Goal: Information Seeking & Learning: Learn about a topic

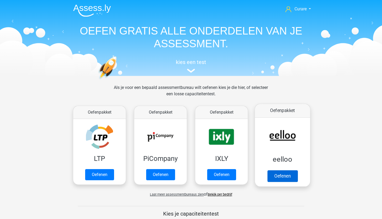
click at [291, 170] on link "Oefenen" at bounding box center [282, 176] width 30 height 12
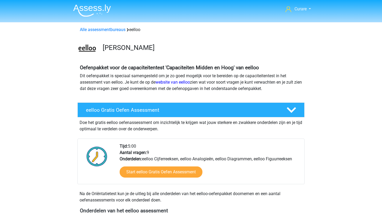
drag, startPoint x: 80, startPoint y: 123, endPoint x: 184, endPoint y: 130, distance: 104.7
click at [184, 130] on div "Doe het gratis eelloo oefenassessment om inzichtelijk te krijgen wat jouw sterk…" at bounding box center [190, 124] width 227 height 15
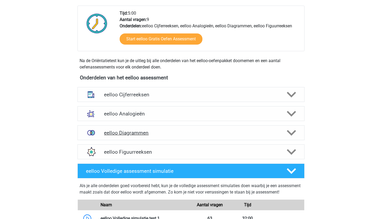
scroll to position [113, 0]
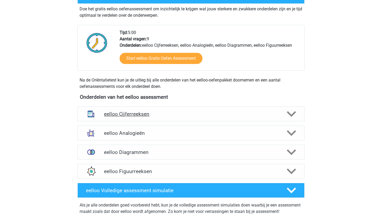
click at [184, 112] on h4 "eelloo Cijferreeksen" at bounding box center [191, 114] width 174 height 6
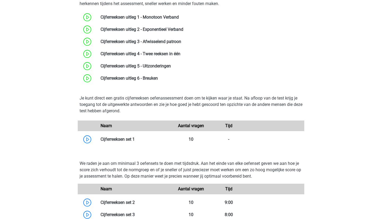
scroll to position [170, 0]
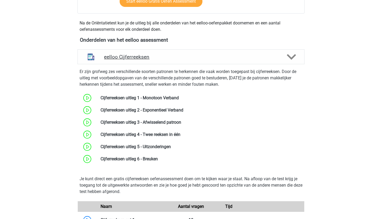
click at [178, 57] on h4 "eelloo Cijferreeksen" at bounding box center [191, 57] width 174 height 6
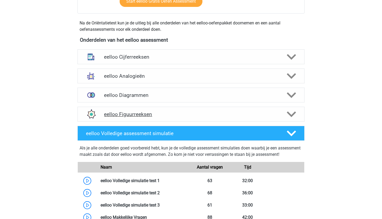
click at [191, 113] on h4 "eelloo Figuurreeksen" at bounding box center [191, 114] width 174 height 6
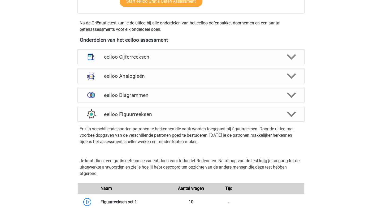
click at [194, 73] on h4 "eelloo Analogieën" at bounding box center [191, 76] width 174 height 6
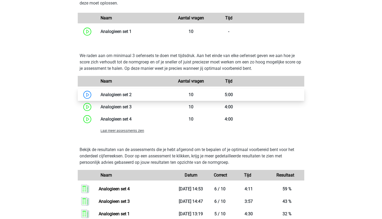
scroll to position [431, 0]
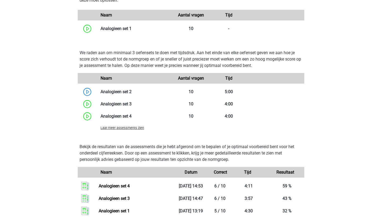
click at [139, 127] on span "Laat meer assessments zien" at bounding box center [121, 128] width 43 height 4
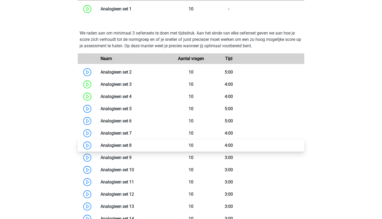
scroll to position [455, 0]
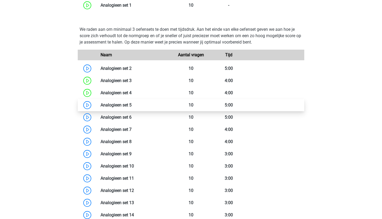
click at [131, 107] on link at bounding box center [131, 104] width 0 height 5
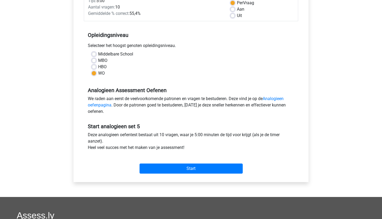
scroll to position [87, 0]
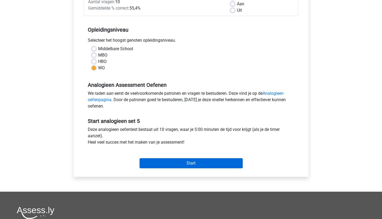
click at [198, 164] on input "Start" at bounding box center [190, 163] width 103 height 10
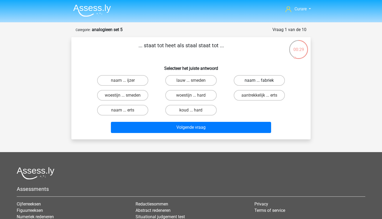
click at [251, 80] on label "naam ... fabriek" at bounding box center [258, 80] width 51 height 11
click at [259, 80] on input "naam ... fabriek" at bounding box center [260, 81] width 3 height 3
radio input "true"
click at [191, 93] on label "woestijn ... hard" at bounding box center [190, 95] width 51 height 11
click at [191, 95] on input "woestijn ... hard" at bounding box center [192, 96] width 3 height 3
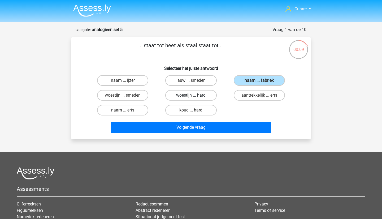
radio input "true"
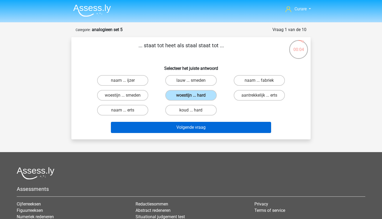
click at [221, 127] on button "Volgende vraag" at bounding box center [191, 127] width 160 height 11
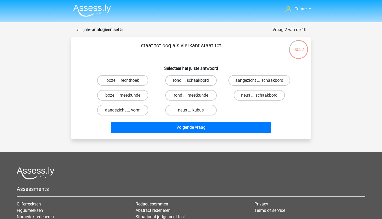
click at [195, 81] on label "rond ... schaakbord" at bounding box center [190, 80] width 51 height 11
click at [194, 81] on input "rond ... schaakbord" at bounding box center [192, 81] width 3 height 3
radio input "true"
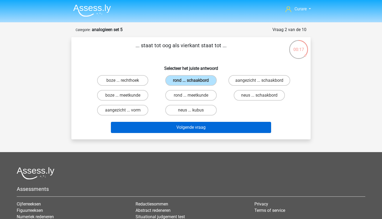
click at [214, 128] on button "Volgende vraag" at bounding box center [191, 127] width 160 height 11
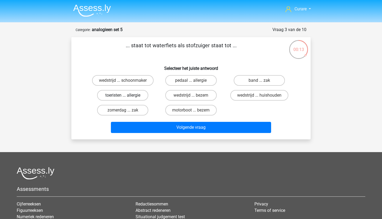
click at [135, 94] on label "toeristen ... allergie" at bounding box center [122, 95] width 51 height 11
click at [126, 95] on input "toeristen ... allergie" at bounding box center [124, 96] width 3 height 3
radio input "true"
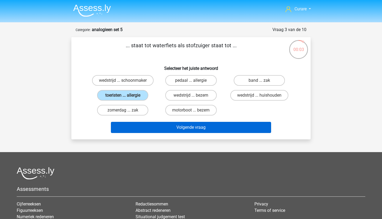
click at [216, 126] on button "Volgende vraag" at bounding box center [191, 127] width 160 height 11
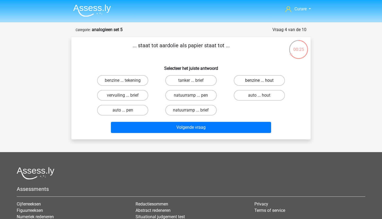
click at [250, 80] on label "benzine ... hout" at bounding box center [258, 80] width 51 height 11
click at [259, 80] on input "benzine ... hout" at bounding box center [260, 81] width 3 height 3
radio input "true"
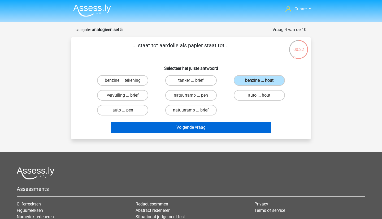
click at [219, 127] on button "Volgende vraag" at bounding box center [191, 127] width 160 height 11
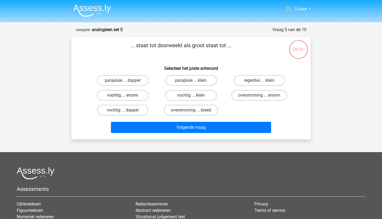
click at [135, 94] on label "vochtig ... enorm" at bounding box center [122, 95] width 51 height 11
click at [126, 95] on input "vochtig ... enorm" at bounding box center [124, 96] width 3 height 3
radio input "true"
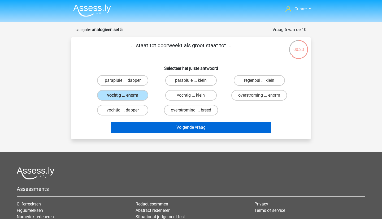
click at [200, 126] on button "Volgende vraag" at bounding box center [191, 127] width 160 height 11
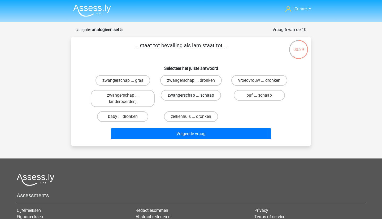
click at [197, 98] on label "zwangerschap ... schaap" at bounding box center [191, 95] width 60 height 11
click at [194, 98] on input "zwangerschap ... schaap" at bounding box center [192, 96] width 3 height 3
radio input "true"
click at [194, 83] on label "zwangerschap ... dronken" at bounding box center [190, 80] width 61 height 11
click at [194, 83] on input "zwangerschap ... dronken" at bounding box center [192, 81] width 3 height 3
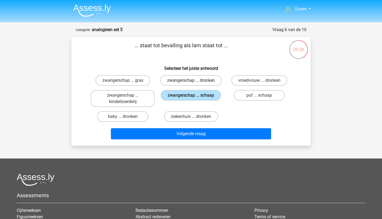
radio input "true"
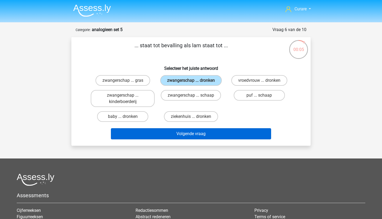
click at [224, 139] on button "Volgende vraag" at bounding box center [191, 133] width 160 height 11
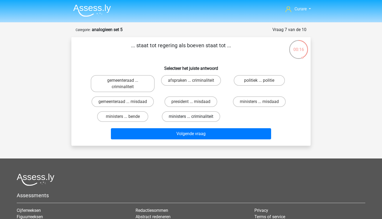
click at [200, 114] on label "ministers ... criminaliteit" at bounding box center [191, 116] width 58 height 11
click at [194, 116] on input "ministers ... criminaliteit" at bounding box center [192, 117] width 3 height 3
radio input "true"
click at [130, 117] on label "ministers ... bende" at bounding box center [122, 116] width 51 height 11
click at [126, 117] on input "ministers ... bende" at bounding box center [124, 117] width 3 height 3
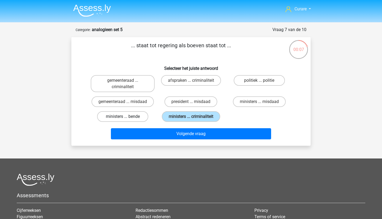
radio input "true"
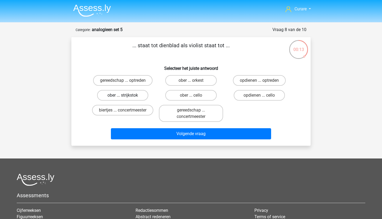
click at [139, 93] on label "ober ... strijkstok" at bounding box center [122, 95] width 51 height 11
click at [126, 95] on input "ober ... strijkstok" at bounding box center [124, 96] width 3 height 3
radio input "true"
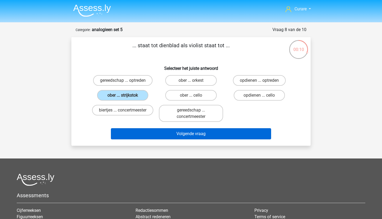
click at [192, 134] on button "Volgende vraag" at bounding box center [191, 133] width 160 height 11
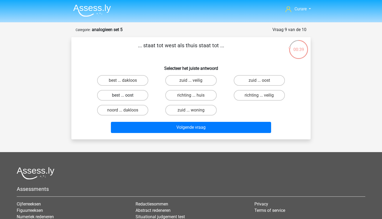
click at [131, 94] on label "best ... oost" at bounding box center [122, 95] width 51 height 11
click at [126, 95] on input "best ... oost" at bounding box center [124, 96] width 3 height 3
radio input "true"
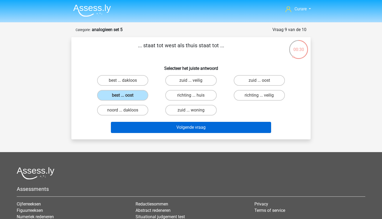
click at [189, 126] on button "Volgende vraag" at bounding box center [191, 127] width 160 height 11
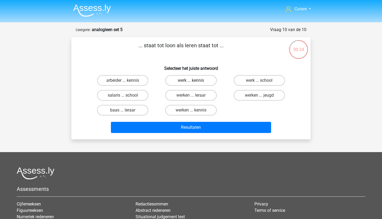
click at [191, 80] on label "werk ... kennis" at bounding box center [190, 80] width 51 height 11
click at [191, 80] on input "werk ... kennis" at bounding box center [192, 81] width 3 height 3
radio input "true"
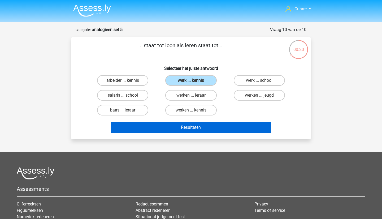
click at [231, 127] on button "Resultaten" at bounding box center [191, 127] width 160 height 11
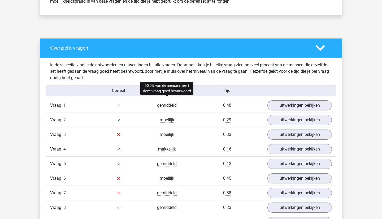
scroll to position [266, 0]
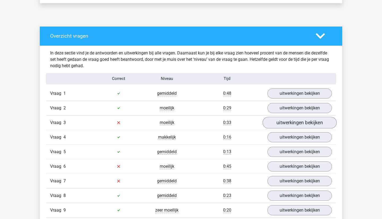
click at [286, 123] on link "uitwerkingen bekijken" at bounding box center [299, 123] width 74 height 12
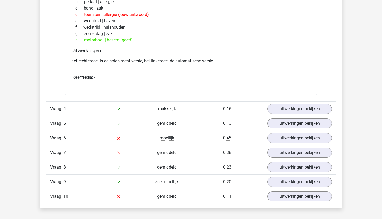
scroll to position [448, 0]
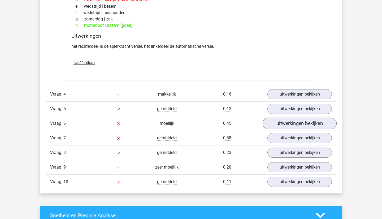
click at [278, 123] on link "uitwerkingen bekijken" at bounding box center [299, 123] width 74 height 12
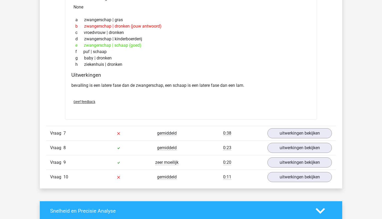
scroll to position [597, 0]
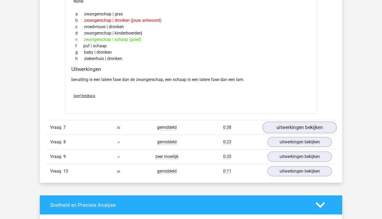
click at [289, 126] on link "uitwerkingen bekijken" at bounding box center [299, 127] width 74 height 12
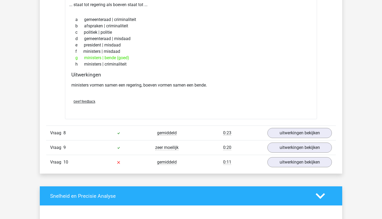
scroll to position [766, 0]
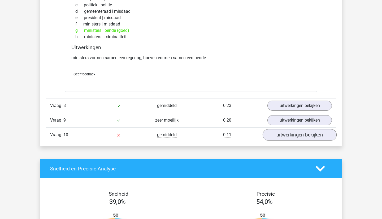
click at [282, 136] on link "uitwerkingen bekijken" at bounding box center [299, 135] width 74 height 12
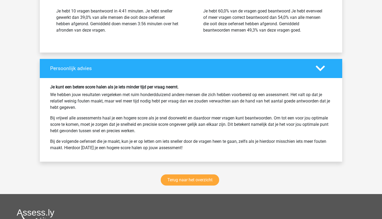
scroll to position [1181, 0]
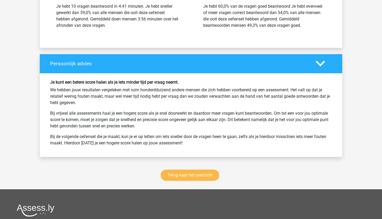
click at [202, 175] on link "Terug naar het overzicht" at bounding box center [190, 174] width 58 height 11
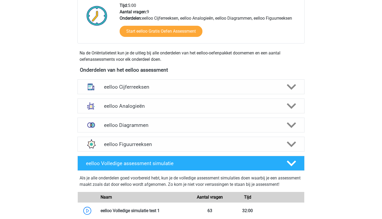
scroll to position [113, 0]
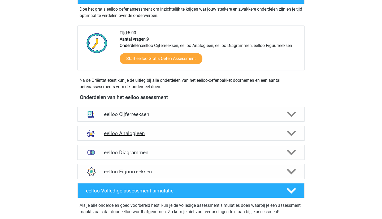
click at [177, 139] on div "eelloo Analogieën" at bounding box center [190, 133] width 227 height 15
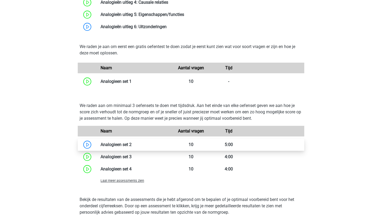
scroll to position [389, 0]
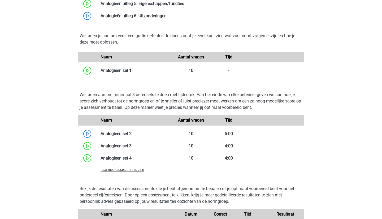
click at [136, 171] on span "Laat meer assessments zien" at bounding box center [121, 169] width 43 height 4
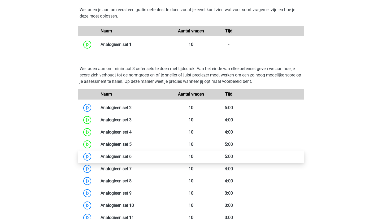
scroll to position [420, 0]
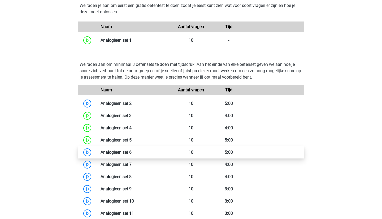
click at [131, 152] on link at bounding box center [131, 151] width 0 height 5
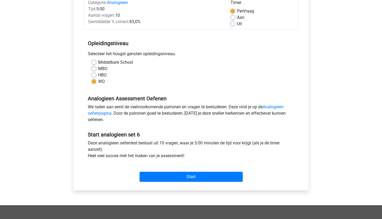
scroll to position [74, 0]
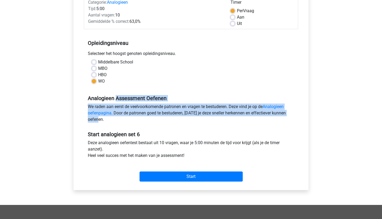
drag, startPoint x: 88, startPoint y: 98, endPoint x: 124, endPoint y: 123, distance: 44.2
click at [124, 123] on div "Analogieen Assessment Oefenen We raden aan eerst de veelvoorkomende patronen en…" at bounding box center [191, 106] width 214 height 36
click at [124, 123] on div "We raden aan eerst de veelvoorkomende patronen en vragen te bestuderen. Deze vi…" at bounding box center [191, 113] width 214 height 21
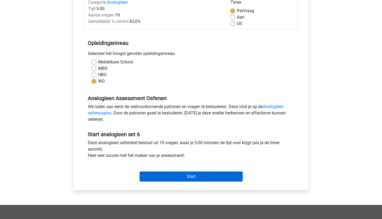
click at [187, 176] on input "Start" at bounding box center [190, 176] width 103 height 10
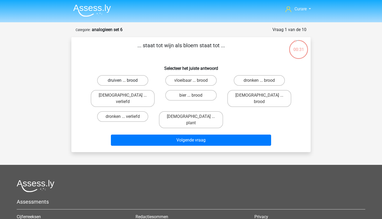
click at [134, 81] on label "druiven ... brood" at bounding box center [122, 80] width 51 height 11
click at [126, 81] on input "druiven ... brood" at bounding box center [124, 81] width 3 height 3
radio input "true"
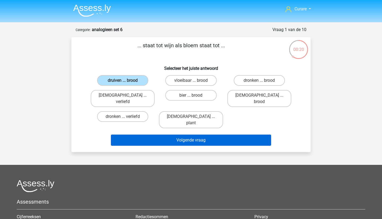
click at [173, 134] on button "Volgende vraag" at bounding box center [191, 139] width 160 height 11
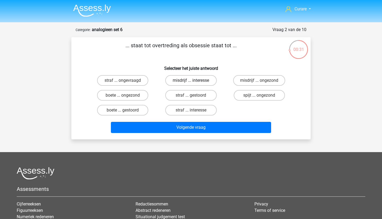
click at [197, 80] on label "misdrijf ... interesse" at bounding box center [190, 80] width 51 height 11
click at [194, 80] on input "misdrijf ... interesse" at bounding box center [192, 81] width 3 height 3
radio input "true"
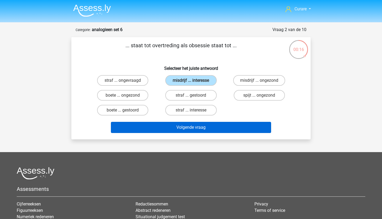
click at [221, 126] on button "Volgende vraag" at bounding box center [191, 127] width 160 height 11
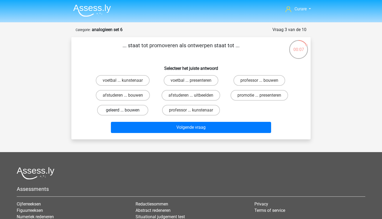
click at [134, 112] on label "geleerd ... bouwen" at bounding box center [122, 110] width 51 height 11
click at [126, 112] on input "geleerd ... bouwen" at bounding box center [124, 111] width 3 height 3
radio input "true"
click at [211, 98] on label "afstuderen ... uitbeelden" at bounding box center [190, 95] width 59 height 11
click at [194, 98] on input "afstuderen ... uitbeelden" at bounding box center [192, 96] width 3 height 3
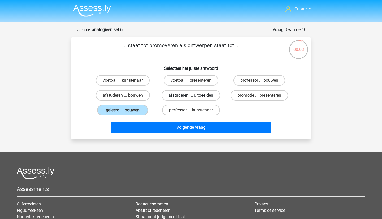
radio input "true"
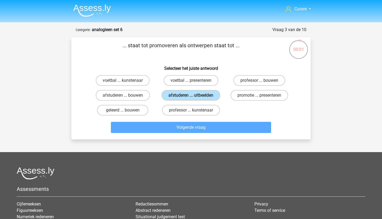
click at [133, 103] on div "geleerd ... bouwen" at bounding box center [122, 110] width 68 height 15
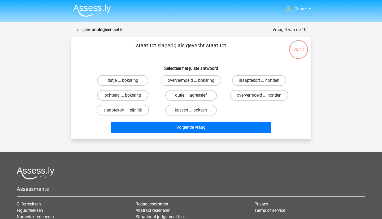
click at [188, 94] on label "dutje ... agressief" at bounding box center [190, 95] width 51 height 11
click at [191, 95] on input "dutje ... agressief" at bounding box center [192, 96] width 3 height 3
radio input "true"
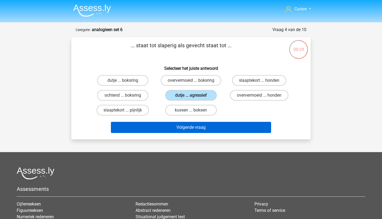
click at [185, 127] on button "Volgende vraag" at bounding box center [191, 127] width 160 height 11
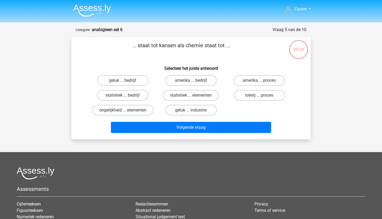
click at [193, 97] on input "statistiek ... elementen" at bounding box center [192, 96] width 3 height 3
radio input "true"
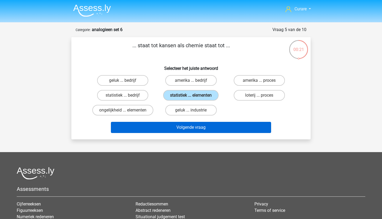
click at [220, 129] on button "Volgende vraag" at bounding box center [191, 127] width 160 height 11
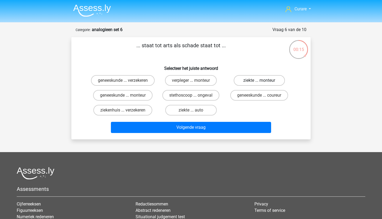
click at [276, 78] on label "ziekte ... monteur" at bounding box center [258, 80] width 51 height 11
click at [262, 80] on input "ziekte ... monteur" at bounding box center [260, 81] width 3 height 3
radio input "true"
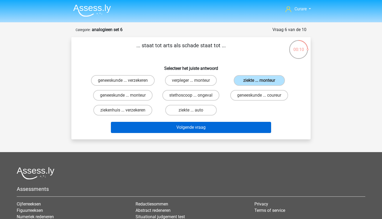
click at [215, 133] on button "Volgende vraag" at bounding box center [191, 127] width 160 height 11
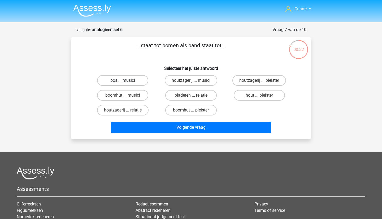
click at [135, 82] on label "bos ... musici" at bounding box center [122, 80] width 51 height 11
click at [126, 82] on input "bos ... musici" at bounding box center [124, 81] width 3 height 3
radio input "true"
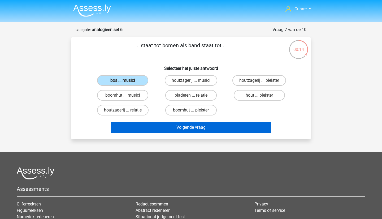
click at [210, 125] on button "Volgende vraag" at bounding box center [191, 127] width 160 height 11
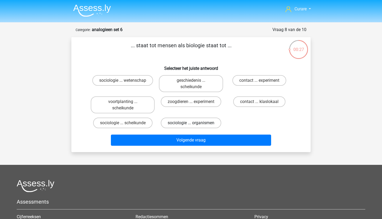
click at [201, 124] on label "sociologie ... organismen" at bounding box center [191, 122] width 60 height 11
click at [194, 124] on input "sociologie ... organismen" at bounding box center [192, 124] width 3 height 3
radio input "true"
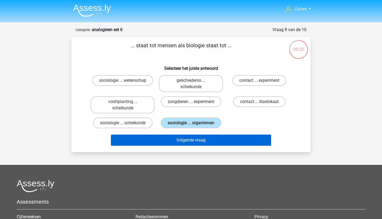
click at [235, 140] on button "Volgende vraag" at bounding box center [191, 139] width 160 height 11
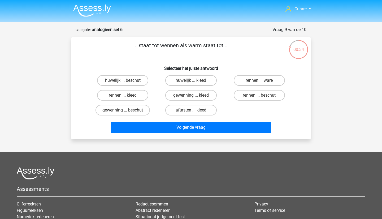
click at [260, 81] on input "rennen ... ware" at bounding box center [260, 81] width 3 height 3
radio input "true"
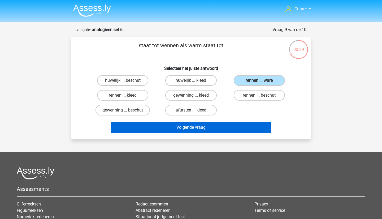
click at [224, 126] on button "Volgende vraag" at bounding box center [191, 127] width 160 height 11
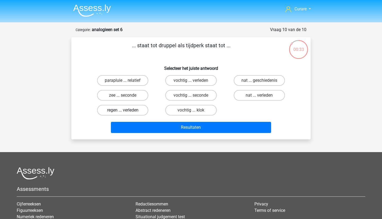
click at [136, 108] on label "regen ... verleden" at bounding box center [122, 110] width 51 height 11
click at [126, 110] on input "regen ... verleden" at bounding box center [124, 111] width 3 height 3
radio input "true"
click at [133, 95] on label "zee ... seconde" at bounding box center [122, 95] width 51 height 11
click at [126, 95] on input "zee ... seconde" at bounding box center [124, 96] width 3 height 3
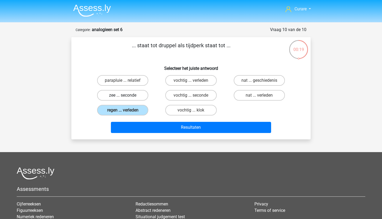
radio input "true"
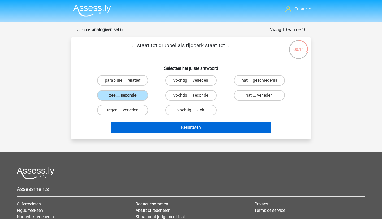
click at [193, 127] on button "Resultaten" at bounding box center [191, 127] width 160 height 11
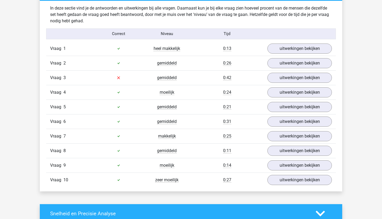
scroll to position [313, 0]
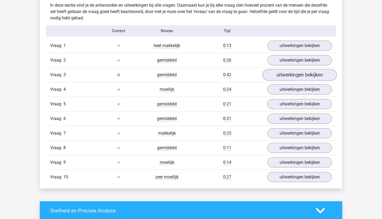
click at [283, 77] on link "uitwerkingen bekijken" at bounding box center [299, 75] width 74 height 12
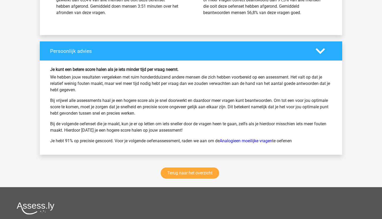
scroll to position [793, 0]
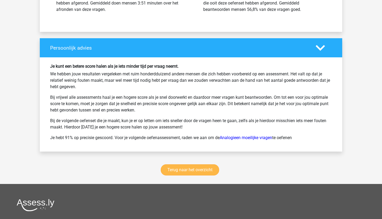
click at [197, 169] on link "Terug naar het overzicht" at bounding box center [190, 169] width 58 height 11
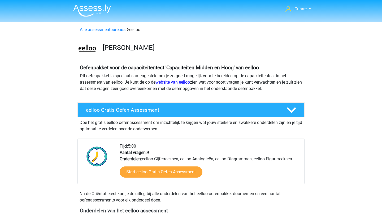
click at [86, 2] on nav "Curare curare.joliger_0k@icloud.com Nederlands" at bounding box center [191, 9] width 244 height 17
click at [88, 10] on img at bounding box center [92, 10] width 38 height 12
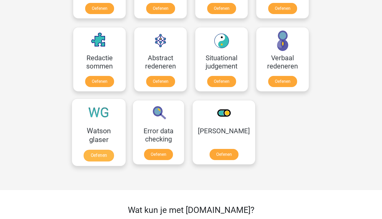
scroll to position [369, 0]
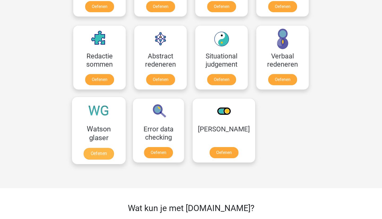
click at [114, 148] on link "Oefenen" at bounding box center [98, 154] width 30 height 12
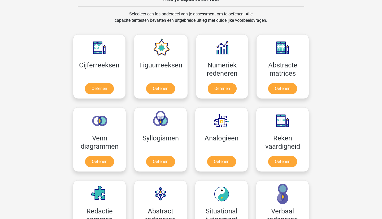
scroll to position [214, 0]
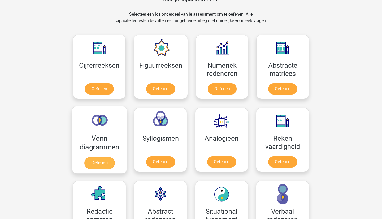
click at [107, 157] on link "Oefenen" at bounding box center [99, 163] width 30 height 12
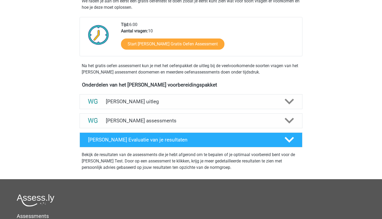
scroll to position [103, 0]
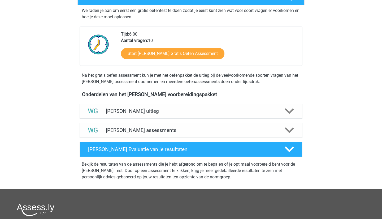
click at [190, 115] on div "[PERSON_NAME] uitleg" at bounding box center [190, 111] width 223 height 15
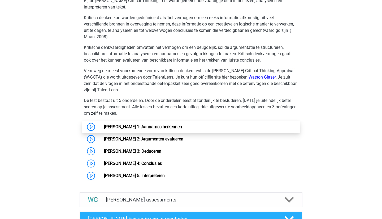
scroll to position [236, 0]
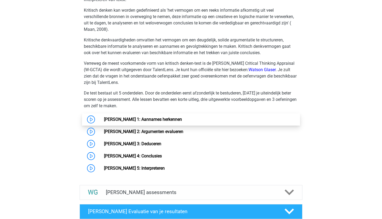
click at [177, 119] on link "[PERSON_NAME] 1: Aannames herkennen" at bounding box center [143, 119] width 78 height 5
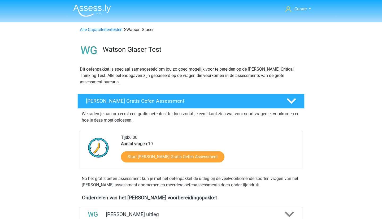
scroll to position [-1, 0]
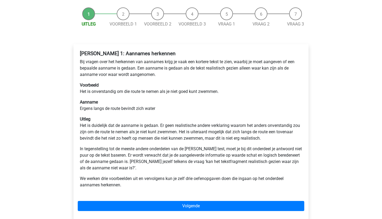
scroll to position [47, 0]
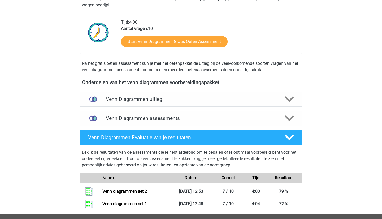
scroll to position [103, 0]
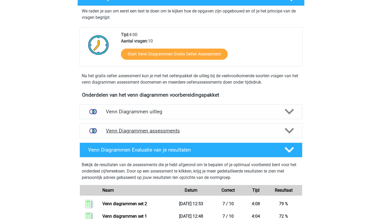
click at [192, 130] on h4 "Venn Diagrammen assessments" at bounding box center [191, 130] width 170 height 6
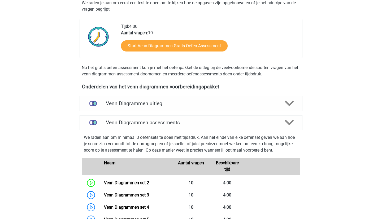
scroll to position [177, 0]
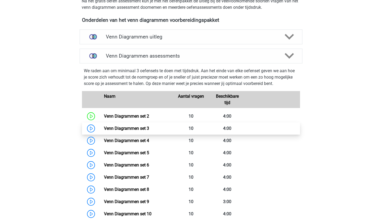
click at [140, 130] on link "Venn Diagrammen set 3" at bounding box center [126, 128] width 45 height 5
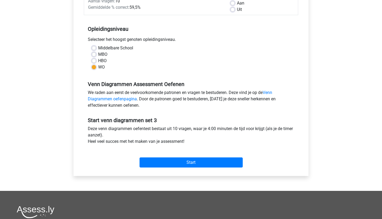
scroll to position [94, 0]
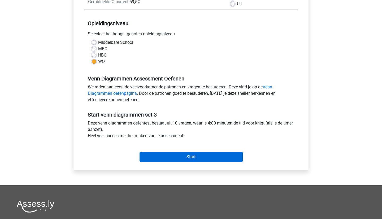
click at [194, 156] on input "Start" at bounding box center [190, 157] width 103 height 10
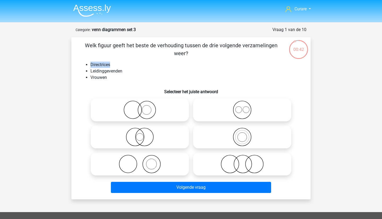
drag, startPoint x: 91, startPoint y: 64, endPoint x: 118, endPoint y: 65, distance: 27.3
click at [118, 64] on li "Directrices" at bounding box center [195, 64] width 211 height 6
click at [108, 74] on li "Vrouwen" at bounding box center [195, 77] width 211 height 6
drag, startPoint x: 91, startPoint y: 65, endPoint x: 115, endPoint y: 78, distance: 27.5
click at [115, 78] on ul "Directrices Leidinggevenden Vrouwen" at bounding box center [191, 70] width 222 height 19
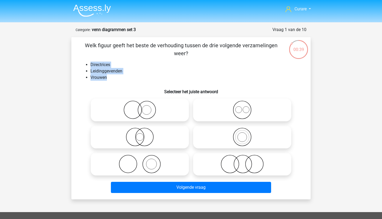
click at [115, 78] on li "Vrouwen" at bounding box center [195, 77] width 211 height 6
click at [247, 142] on icon at bounding box center [242, 136] width 94 height 19
click at [245, 134] on input "radio" at bounding box center [243, 132] width 3 height 3
radio input "true"
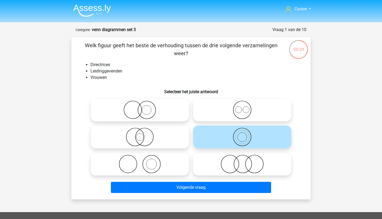
click at [146, 110] on icon at bounding box center [140, 109] width 94 height 19
click at [143, 107] on input "radio" at bounding box center [141, 105] width 3 height 3
radio input "true"
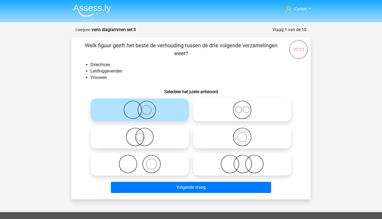
click at [148, 137] on icon at bounding box center [140, 136] width 94 height 19
click at [143, 134] on input "radio" at bounding box center [141, 132] width 3 height 3
radio input "true"
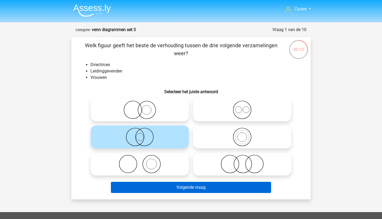
click at [195, 187] on button "Volgende vraag" at bounding box center [191, 186] width 160 height 11
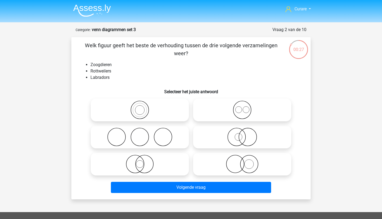
click at [224, 108] on icon at bounding box center [242, 109] width 94 height 19
click at [242, 107] on input "radio" at bounding box center [243, 105] width 3 height 3
radio input "true"
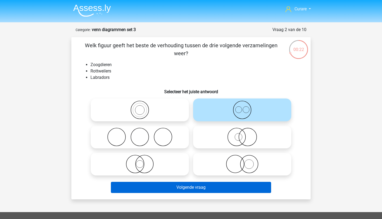
click at [196, 190] on button "Volgende vraag" at bounding box center [191, 186] width 160 height 11
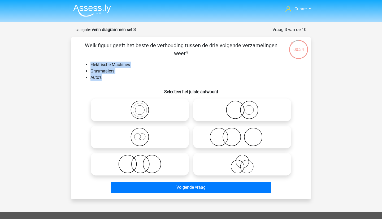
drag, startPoint x: 91, startPoint y: 64, endPoint x: 109, endPoint y: 79, distance: 23.9
click at [109, 79] on ul "Elektrische Machines Grasmaaiers Auto's" at bounding box center [191, 70] width 222 height 19
click at [109, 79] on li "Auto's" at bounding box center [195, 77] width 211 height 6
click at [158, 165] on icon at bounding box center [140, 163] width 94 height 19
click at [143, 161] on input "radio" at bounding box center [141, 159] width 3 height 3
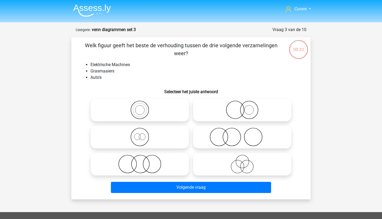
radio input "true"
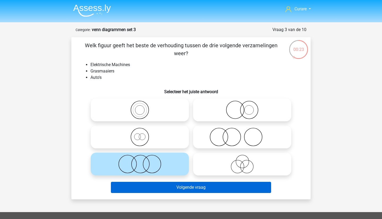
click at [194, 188] on button "Volgende vraag" at bounding box center [191, 186] width 160 height 11
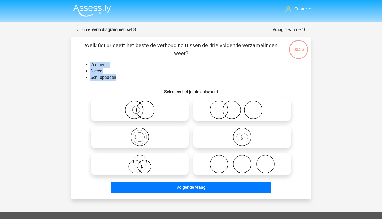
drag, startPoint x: 92, startPoint y: 64, endPoint x: 118, endPoint y: 79, distance: 29.8
click at [118, 79] on ul "Zeedieren Dieren Schildpadden" at bounding box center [191, 70] width 222 height 19
click at [125, 78] on li "Schildpadden" at bounding box center [195, 77] width 211 height 6
click at [150, 133] on icon at bounding box center [140, 136] width 94 height 19
click at [143, 133] on input "radio" at bounding box center [141, 132] width 3 height 3
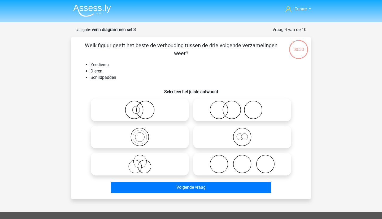
radio input "true"
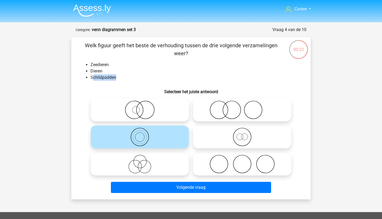
drag, startPoint x: 92, startPoint y: 77, endPoint x: 136, endPoint y: 77, distance: 44.0
click at [136, 77] on li "Schildpadden" at bounding box center [195, 77] width 211 height 6
click at [242, 137] on icon at bounding box center [242, 136] width 94 height 19
click at [242, 134] on input "radio" at bounding box center [243, 132] width 3 height 3
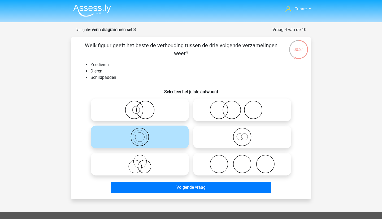
radio input "true"
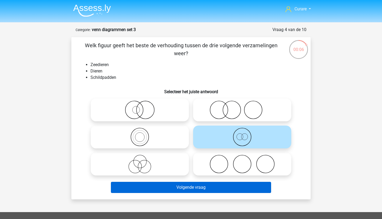
click at [188, 186] on button "Volgende vraag" at bounding box center [191, 186] width 160 height 11
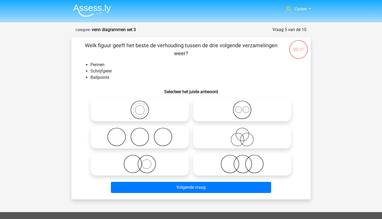
click at [142, 110] on icon at bounding box center [140, 109] width 94 height 19
click at [142, 107] on input "radio" at bounding box center [141, 105] width 3 height 3
radio input "true"
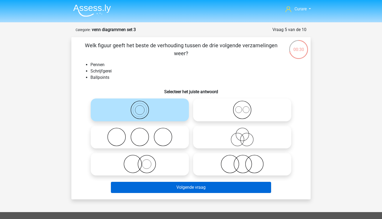
click at [203, 188] on button "Volgende vraag" at bounding box center [191, 186] width 160 height 11
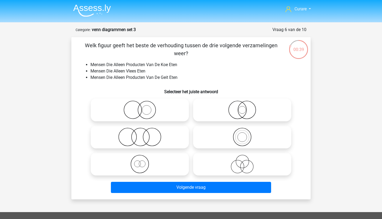
click at [155, 135] on icon at bounding box center [140, 136] width 94 height 19
click at [143, 134] on input "radio" at bounding box center [141, 132] width 3 height 3
radio input "true"
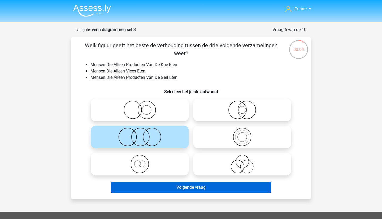
click at [192, 186] on button "Volgende vraag" at bounding box center [191, 186] width 160 height 11
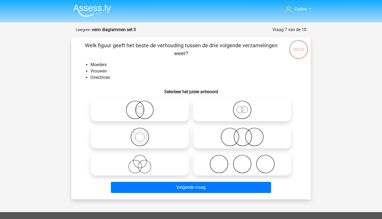
click at [142, 114] on icon at bounding box center [140, 109] width 94 height 19
click at [142, 107] on input "radio" at bounding box center [141, 105] width 3 height 3
radio input "true"
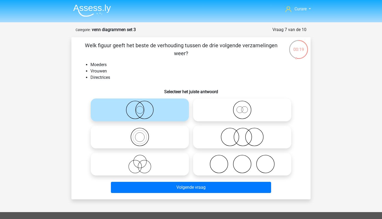
click at [249, 112] on icon at bounding box center [242, 109] width 94 height 19
click at [245, 107] on input "radio" at bounding box center [243, 105] width 3 height 3
radio input "true"
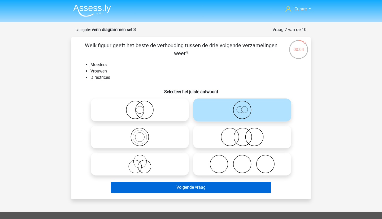
click at [188, 187] on button "Volgende vraag" at bounding box center [191, 186] width 160 height 11
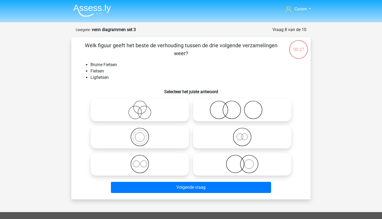
click at [232, 137] on icon at bounding box center [242, 136] width 94 height 19
click at [242, 134] on input "radio" at bounding box center [243, 132] width 3 height 3
radio input "true"
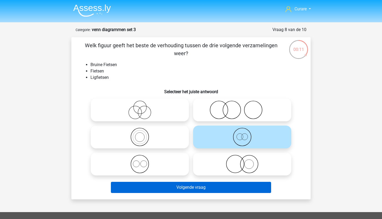
click at [185, 187] on button "Volgende vraag" at bounding box center [191, 186] width 160 height 11
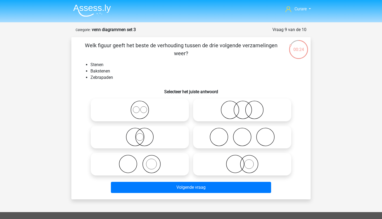
click at [163, 165] on icon at bounding box center [140, 163] width 94 height 19
click at [143, 161] on input "radio" at bounding box center [141, 159] width 3 height 3
radio input "true"
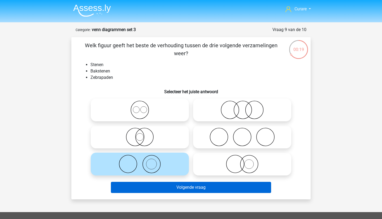
click at [191, 187] on button "Volgende vraag" at bounding box center [191, 186] width 160 height 11
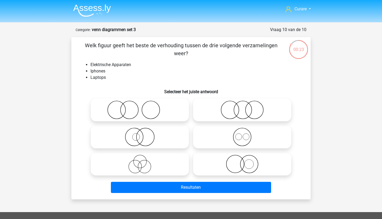
click at [260, 140] on icon at bounding box center [242, 136] width 94 height 19
click at [245, 134] on input "radio" at bounding box center [243, 132] width 3 height 3
radio input "true"
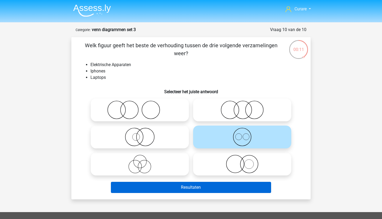
click at [193, 187] on button "Resultaten" at bounding box center [191, 186] width 160 height 11
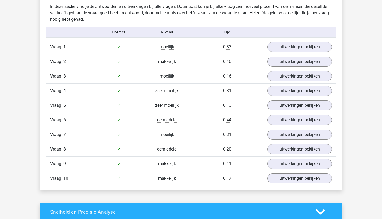
scroll to position [324, 0]
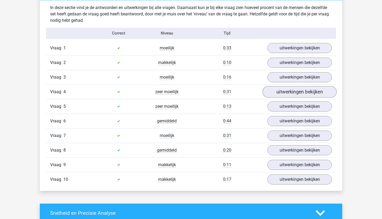
click at [285, 94] on link "uitwerkingen bekijken" at bounding box center [299, 92] width 74 height 12
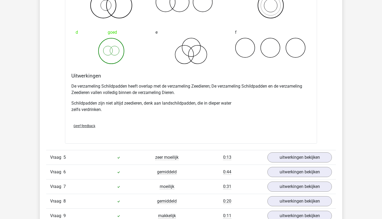
scroll to position [601, 0]
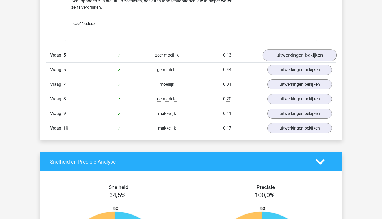
click at [286, 55] on link "uitwerkingen bekijken" at bounding box center [299, 55] width 74 height 12
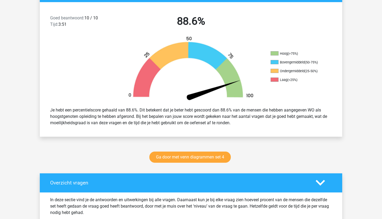
scroll to position [135, 0]
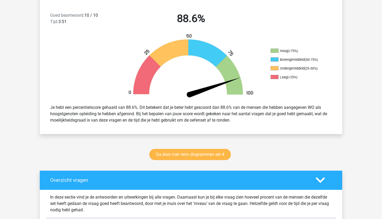
click at [197, 155] on link "Ga door met venn diagrammen set 4" at bounding box center [189, 154] width 81 height 11
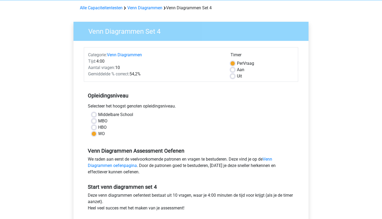
scroll to position [21, 0]
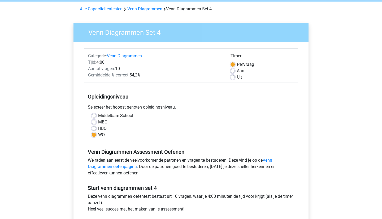
click at [98, 128] on label "HBO" at bounding box center [102, 128] width 8 height 6
click at [94, 128] on input "HBO" at bounding box center [94, 127] width 4 height 5
radio input "true"
click at [98, 134] on label "WO" at bounding box center [101, 134] width 7 height 6
click at [94, 134] on input "WO" at bounding box center [94, 133] width 4 height 5
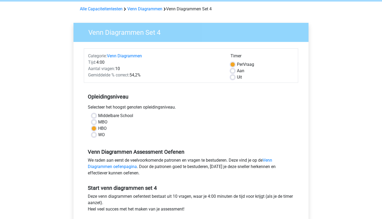
radio input "true"
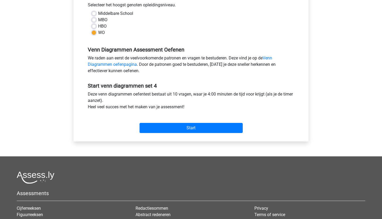
scroll to position [123, 0]
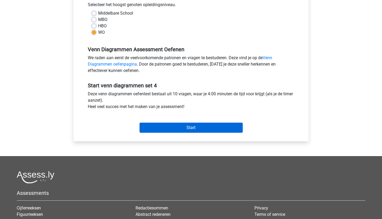
click at [193, 129] on input "Start" at bounding box center [190, 127] width 103 height 10
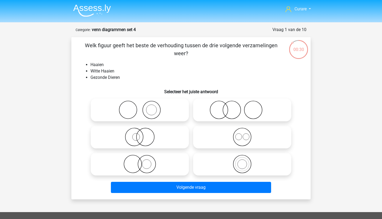
click at [146, 135] on icon at bounding box center [140, 136] width 94 height 19
click at [143, 134] on input "radio" at bounding box center [141, 132] width 3 height 3
radio input "true"
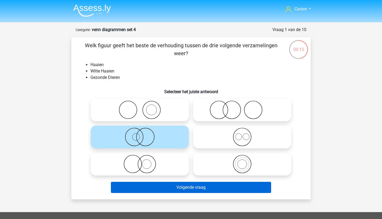
click at [200, 187] on button "Volgende vraag" at bounding box center [191, 186] width 160 height 11
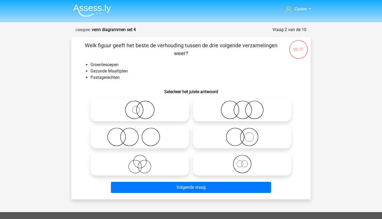
click at [233, 113] on icon at bounding box center [242, 109] width 94 height 19
click at [242, 107] on input "radio" at bounding box center [243, 105] width 3 height 3
radio input "true"
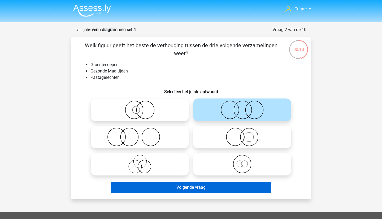
click at [196, 184] on button "Volgende vraag" at bounding box center [191, 186] width 160 height 11
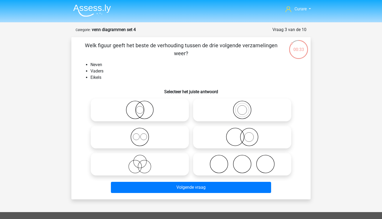
click at [146, 162] on icon at bounding box center [140, 163] width 94 height 19
click at [143, 161] on input "radio" at bounding box center [141, 159] width 3 height 3
radio input "true"
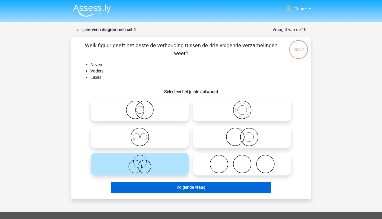
click at [200, 189] on button "Volgende vraag" at bounding box center [191, 186] width 160 height 11
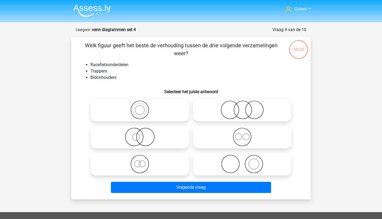
click at [225, 140] on icon at bounding box center [242, 136] width 94 height 19
click at [242, 134] on input "radio" at bounding box center [243, 132] width 3 height 3
radio input "true"
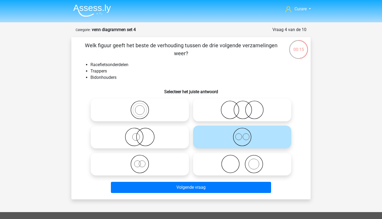
click at [246, 112] on icon at bounding box center [242, 109] width 94 height 19
click at [245, 107] on input "radio" at bounding box center [243, 105] width 3 height 3
radio input "true"
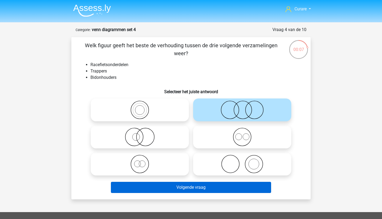
click at [204, 185] on button "Volgende vraag" at bounding box center [191, 186] width 160 height 11
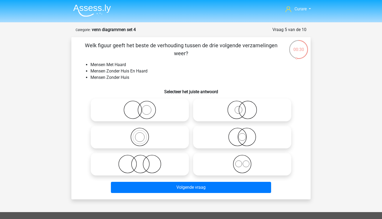
click at [149, 105] on icon at bounding box center [140, 109] width 94 height 19
click at [143, 105] on input "radio" at bounding box center [141, 105] width 3 height 3
radio input "true"
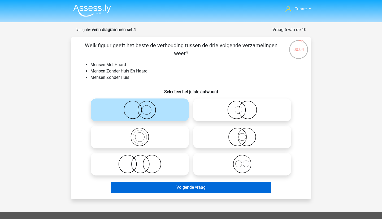
click at [199, 188] on button "Volgende vraag" at bounding box center [191, 186] width 160 height 11
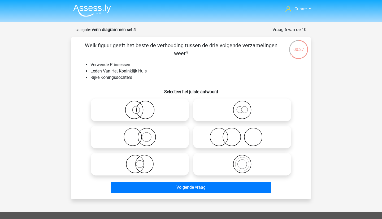
click at [244, 110] on icon at bounding box center [242, 109] width 94 height 19
click at [244, 107] on input "radio" at bounding box center [243, 105] width 3 height 3
radio input "true"
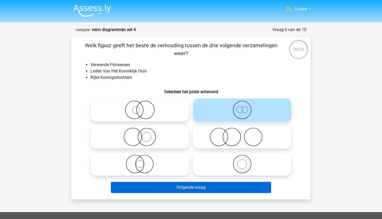
click at [202, 186] on button "Volgende vraag" at bounding box center [191, 186] width 160 height 11
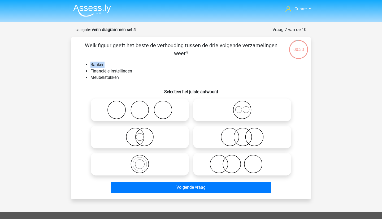
drag, startPoint x: 91, startPoint y: 65, endPoint x: 109, endPoint y: 65, distance: 18.3
click at [109, 65] on li "Banken" at bounding box center [195, 64] width 211 height 6
click at [233, 140] on icon at bounding box center [242, 136] width 94 height 19
click at [242, 134] on input "radio" at bounding box center [243, 132] width 3 height 3
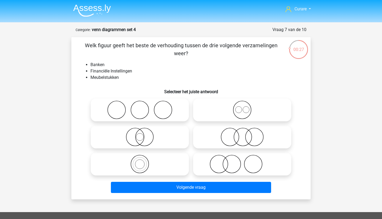
radio input "true"
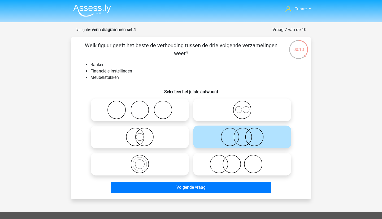
click at [142, 137] on icon at bounding box center [140, 136] width 94 height 19
click at [142, 134] on input "radio" at bounding box center [141, 132] width 3 height 3
radio input "true"
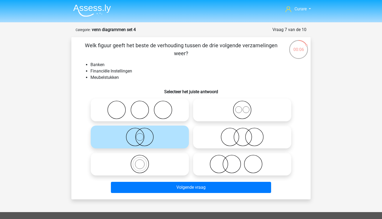
click at [241, 139] on icon at bounding box center [242, 136] width 94 height 19
click at [242, 134] on input "radio" at bounding box center [243, 132] width 3 height 3
radio input "true"
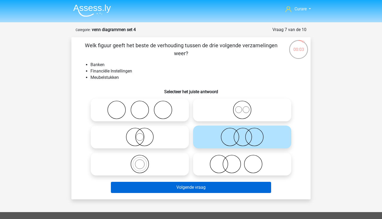
click at [199, 187] on button "Volgende vraag" at bounding box center [191, 186] width 160 height 11
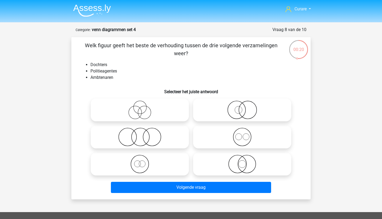
click at [144, 108] on icon at bounding box center [140, 109] width 94 height 19
click at [143, 107] on input "radio" at bounding box center [141, 105] width 3 height 3
radio input "true"
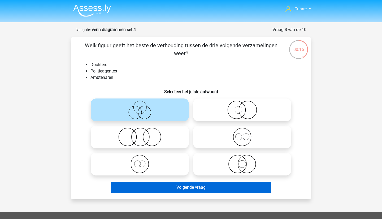
click at [193, 185] on button "Volgende vraag" at bounding box center [191, 186] width 160 height 11
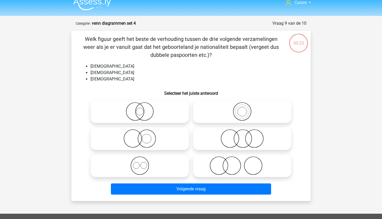
scroll to position [8, 0]
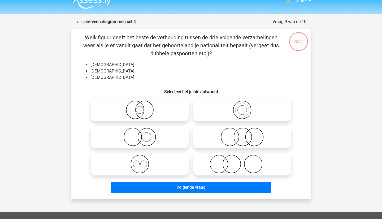
click at [152, 163] on icon at bounding box center [140, 163] width 94 height 19
click at [143, 161] on input "radio" at bounding box center [141, 159] width 3 height 3
radio input "true"
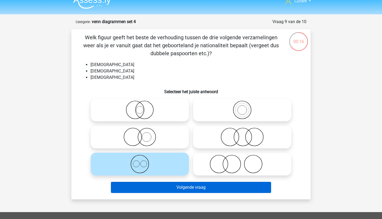
click at [198, 188] on button "Volgende vraag" at bounding box center [191, 186] width 160 height 11
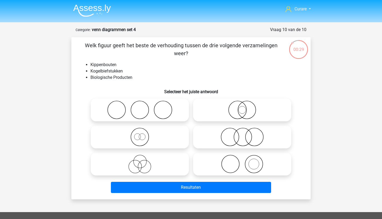
click at [245, 139] on icon at bounding box center [242, 136] width 94 height 19
click at [245, 134] on input "radio" at bounding box center [243, 132] width 3 height 3
radio input "true"
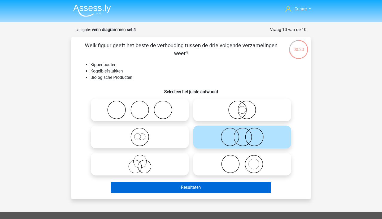
click at [212, 187] on button "Resultaten" at bounding box center [191, 186] width 160 height 11
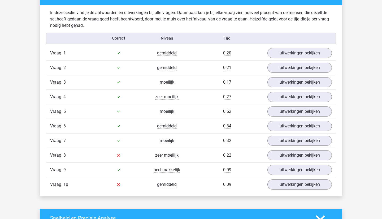
scroll to position [340, 0]
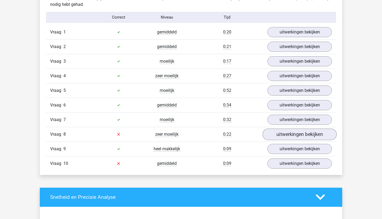
click at [283, 134] on link "uitwerkingen bekijken" at bounding box center [299, 134] width 74 height 12
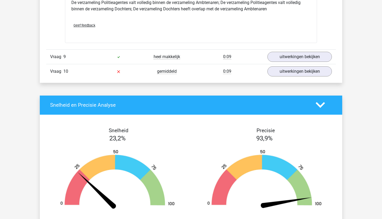
scroll to position [636, 0]
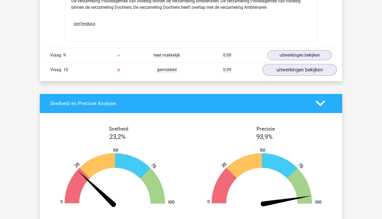
click at [283, 70] on link "uitwerkingen bekijken" at bounding box center [299, 70] width 74 height 12
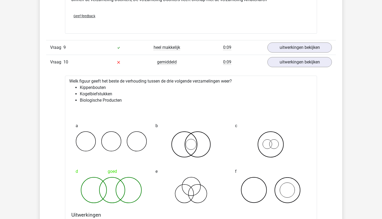
scroll to position [619, 0]
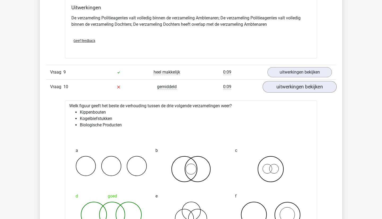
click at [290, 87] on link "uitwerkingen bekijken" at bounding box center [299, 87] width 74 height 12
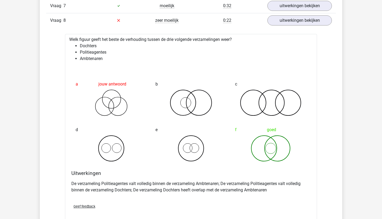
scroll to position [454, 0]
